Goal: Task Accomplishment & Management: Use online tool/utility

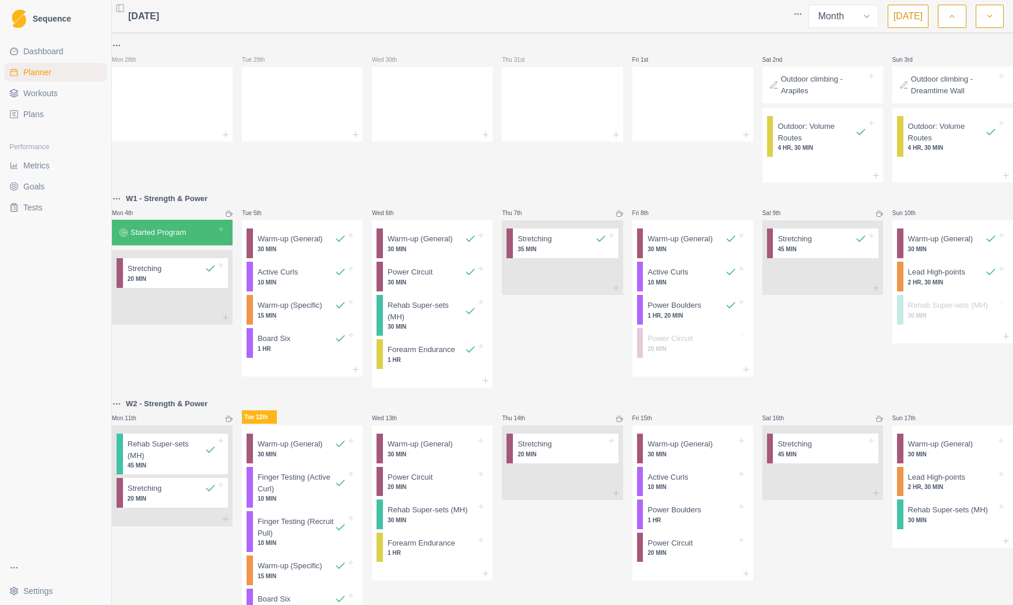
select select "month"
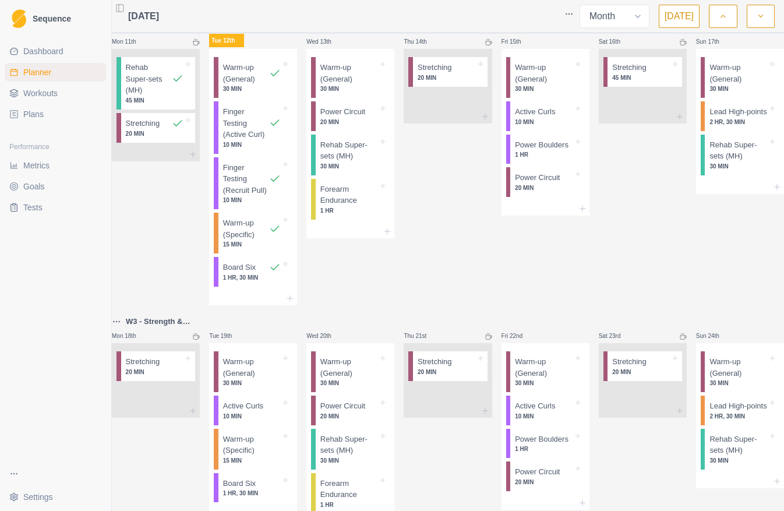
scroll to position [423, 0]
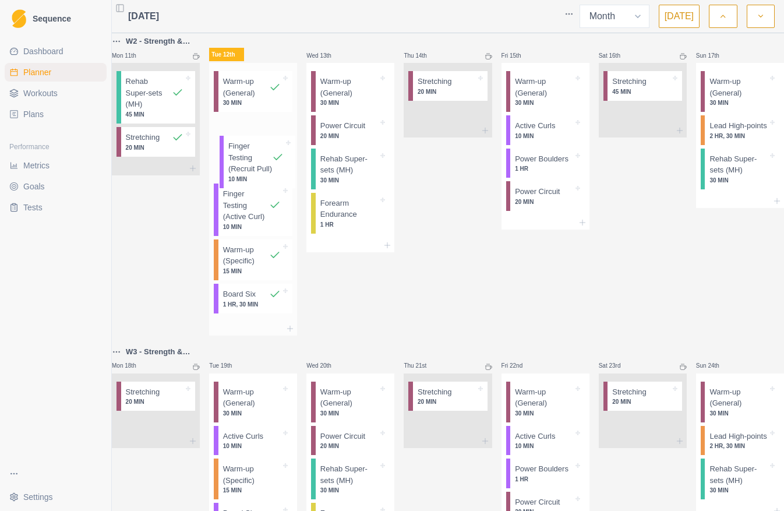
drag, startPoint x: 259, startPoint y: 228, endPoint x: 257, endPoint y: 156, distance: 71.7
click at [257, 156] on div "Warm-up (General) 30 MIN Finger Testing (Active Curl) 10 MIN Finger Testing (Re…" at bounding box center [253, 192] width 88 height 259
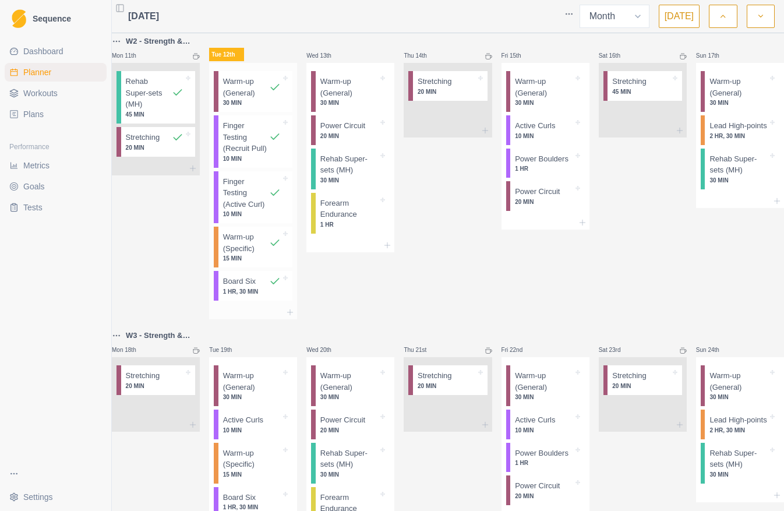
click at [257, 154] on p "Finger Testing (Recruit Pull)" at bounding box center [246, 137] width 47 height 34
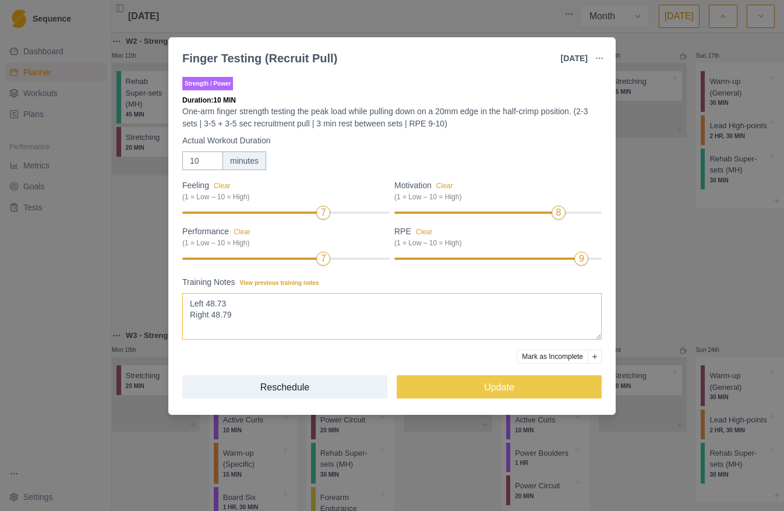
click at [220, 315] on textarea "Left 48.73 Right 48.79" at bounding box center [392, 316] width 420 height 47
drag, startPoint x: 232, startPoint y: 315, endPoint x: 213, endPoint y: 315, distance: 18.6
click at [213, 315] on textarea "Left 48.73 Right 48.79" at bounding box center [392, 316] width 420 height 47
click at [226, 304] on textarea "Left 48.73 Right 48.79" at bounding box center [392, 316] width 420 height 47
click at [221, 316] on textarea "Left 48.73 Right 48.79" at bounding box center [392, 316] width 420 height 47
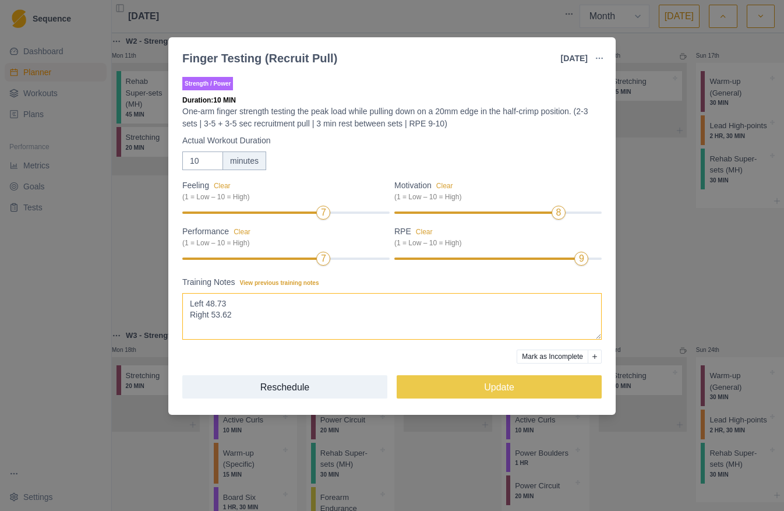
drag, startPoint x: 228, startPoint y: 303, endPoint x: 208, endPoint y: 304, distance: 19.8
click at [208, 304] on textarea "Left 48.73 Right 48.79" at bounding box center [392, 316] width 420 height 47
type textarea "Left 55.58 Right 53.62"
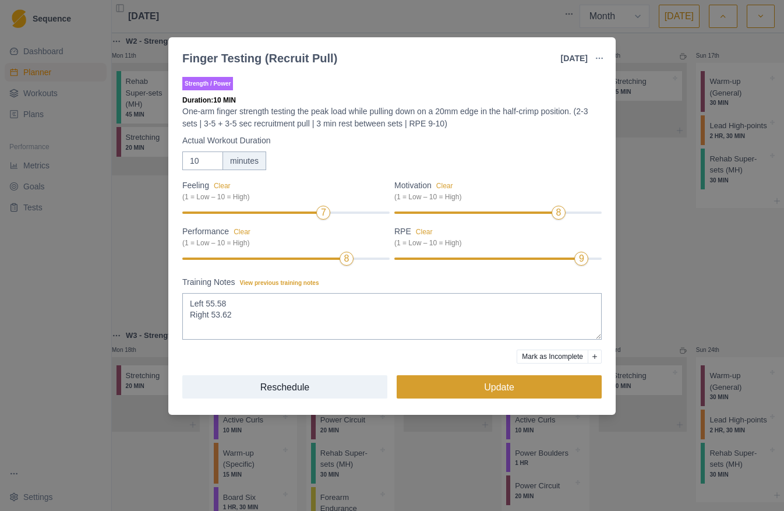
click at [499, 386] on button "Update" at bounding box center [499, 386] width 205 height 23
